Goal: Transaction & Acquisition: Download file/media

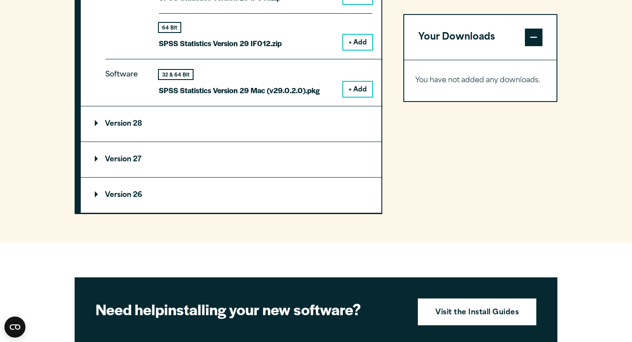
scroll to position [1353, 0]
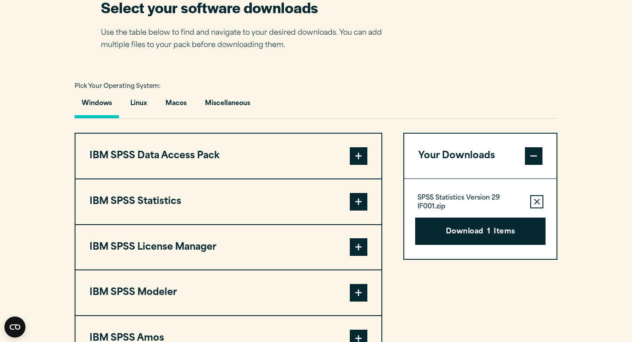
scroll to position [577, 0]
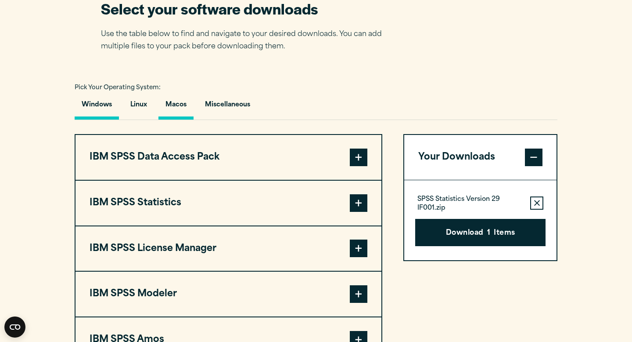
click at [178, 101] on button "Macos" at bounding box center [175, 106] width 35 height 25
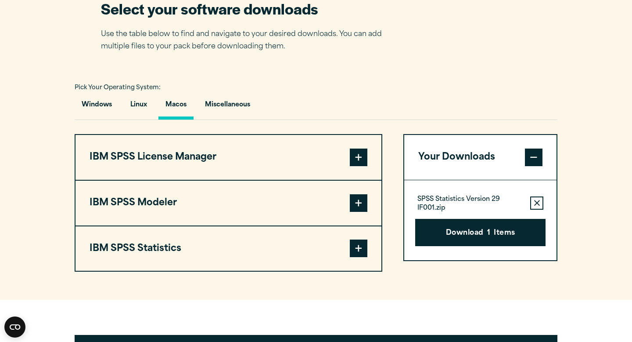
click at [356, 163] on span at bounding box center [359, 157] width 18 height 18
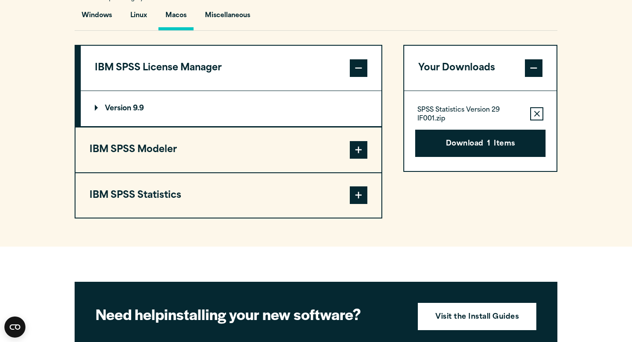
scroll to position [687, 0]
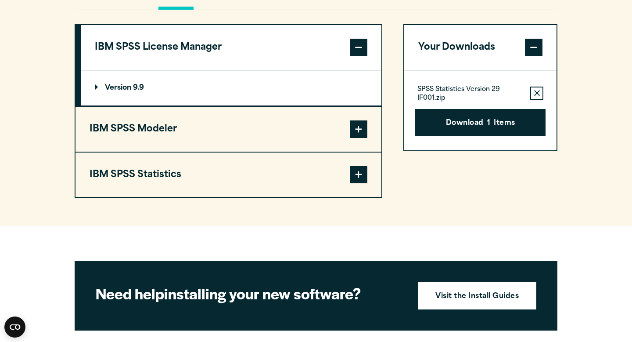
click at [133, 91] on p "Version 9.9" at bounding box center [119, 87] width 49 height 7
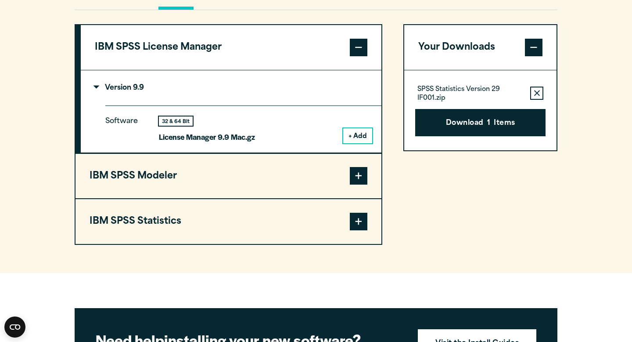
click at [354, 198] on button "IBM SPSS Modeler" at bounding box center [229, 176] width 306 height 45
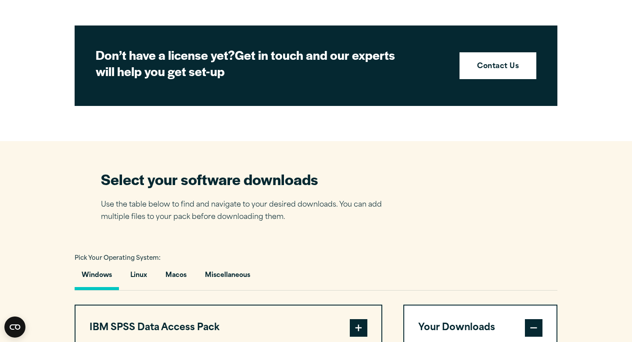
scroll to position [410, 0]
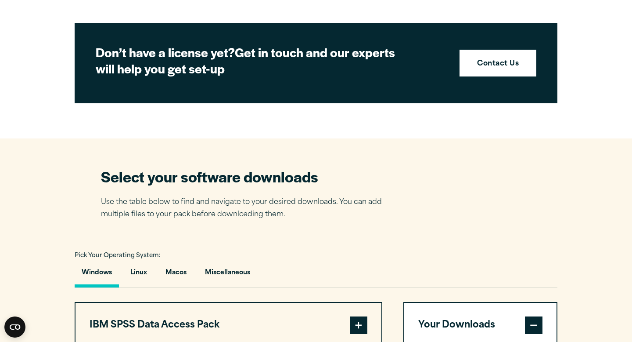
click at [181, 281] on button "Macos" at bounding box center [175, 274] width 35 height 25
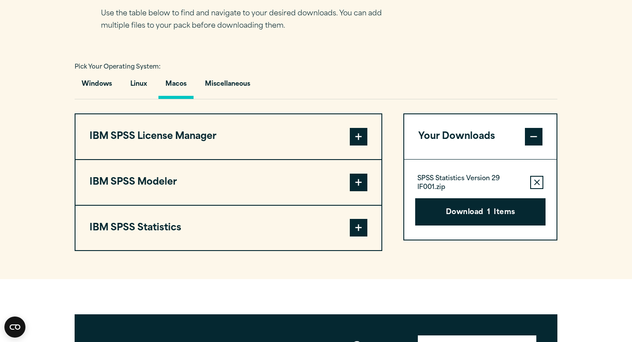
scroll to position [598, 0]
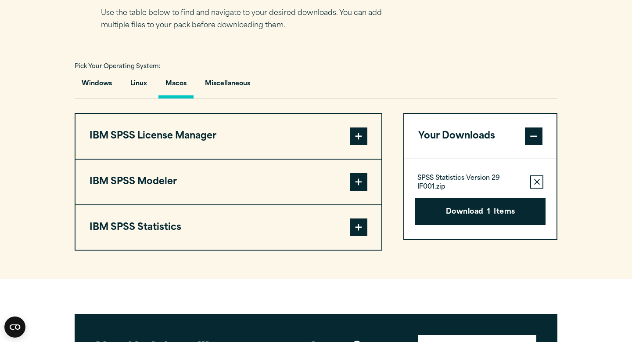
click at [355, 181] on span at bounding box center [359, 182] width 18 height 18
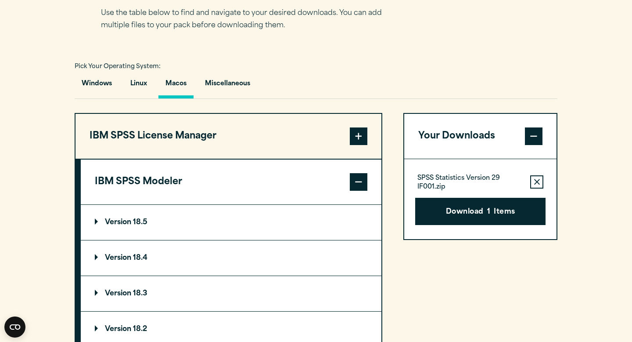
click at [355, 181] on span at bounding box center [359, 182] width 18 height 18
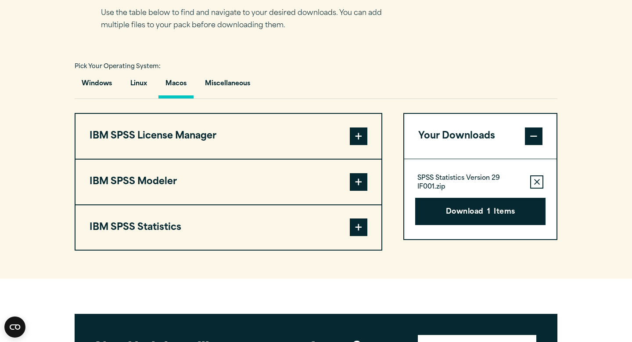
click at [356, 218] on span at bounding box center [359, 227] width 18 height 18
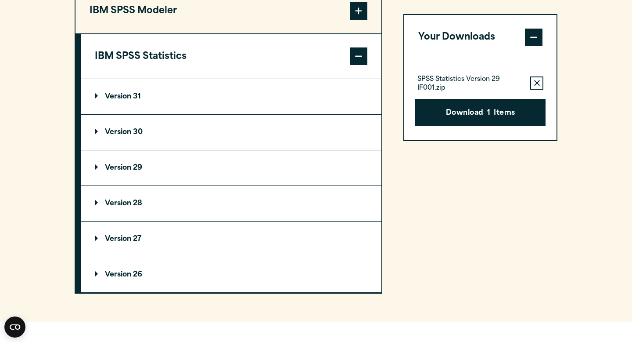
scroll to position [781, 0]
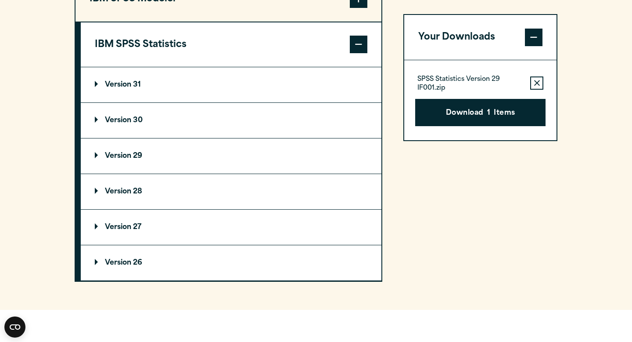
click at [126, 195] on p "Version 28" at bounding box center [118, 191] width 47 height 7
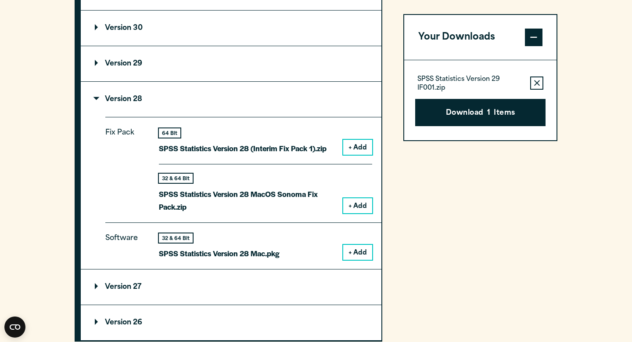
scroll to position [878, 0]
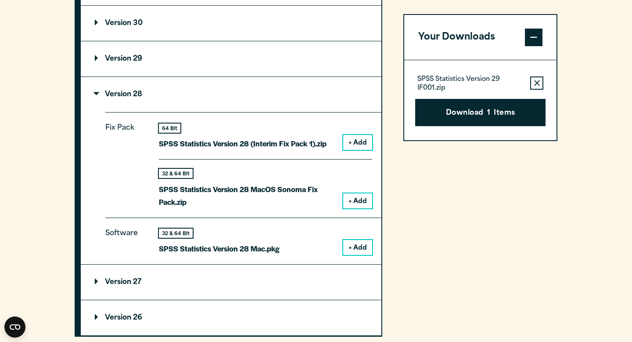
click at [358, 250] on button "+ Add" at bounding box center [357, 247] width 29 height 15
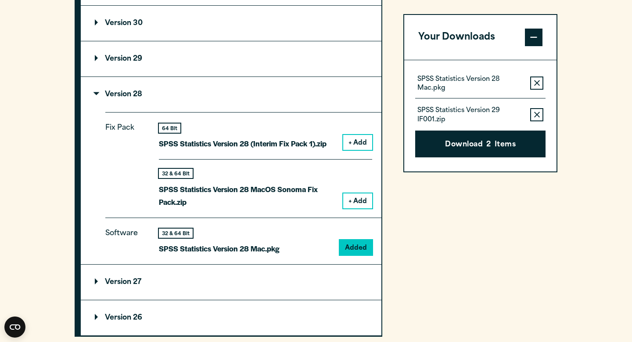
click at [538, 111] on icon "button" at bounding box center [537, 114] width 6 height 6
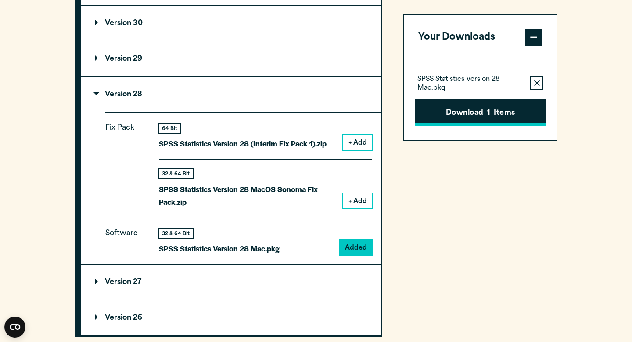
click at [494, 109] on button "Download 1 Items" at bounding box center [480, 112] width 130 height 27
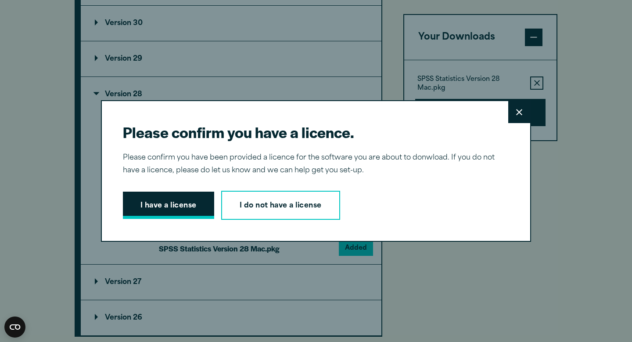
click at [175, 205] on button "I have a license" at bounding box center [168, 204] width 91 height 27
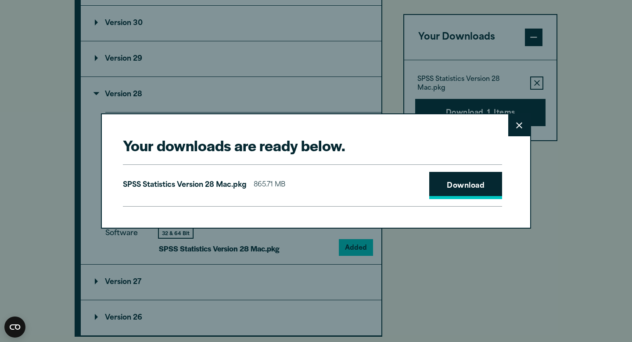
click at [466, 183] on link "Download" at bounding box center [465, 185] width 73 height 27
click at [464, 185] on link "Download" at bounding box center [465, 185] width 73 height 27
click at [517, 129] on button "Close" at bounding box center [519, 125] width 22 height 22
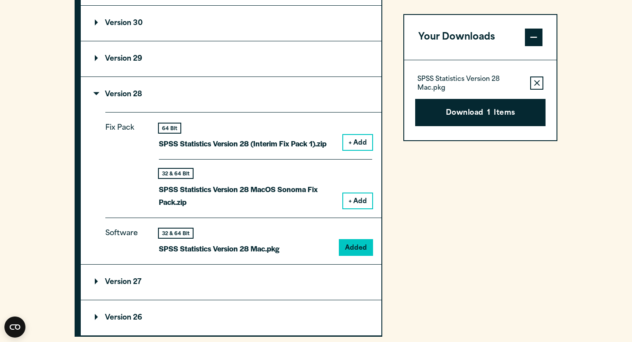
click at [580, 49] on section "Select your software downloads Use the table below to find and navigate to your…" at bounding box center [316, 17] width 632 height 694
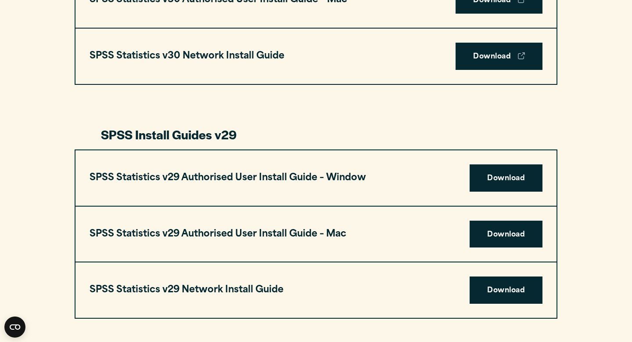
scroll to position [764, 0]
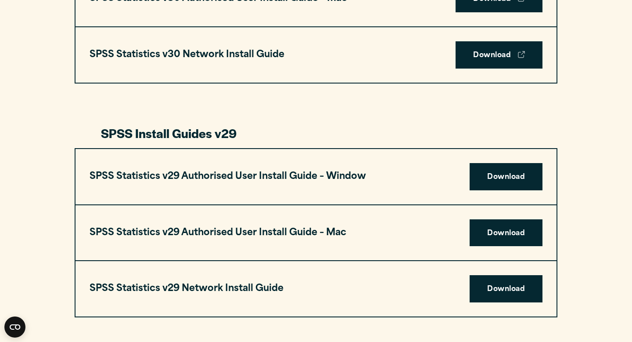
click at [343, 246] on div "SPSS Statistics v29 Authorised User Install Guide – Mac Download" at bounding box center [316, 232] width 481 height 55
click at [311, 230] on h3 "SPSS Statistics v29 Authorised User Install Guide – Mac" at bounding box center [218, 232] width 257 height 17
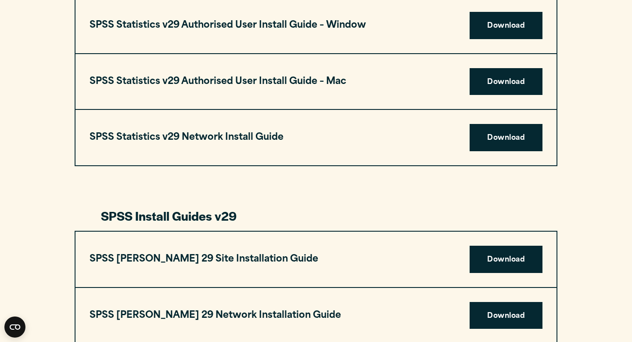
scroll to position [917, 0]
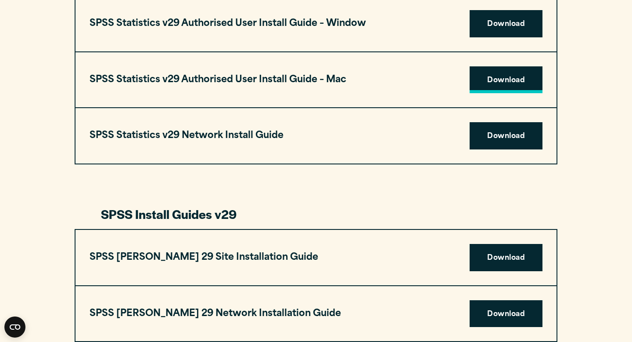
click at [513, 83] on link "Download" at bounding box center [506, 79] width 73 height 27
